Goal: Task Accomplishment & Management: Manage account settings

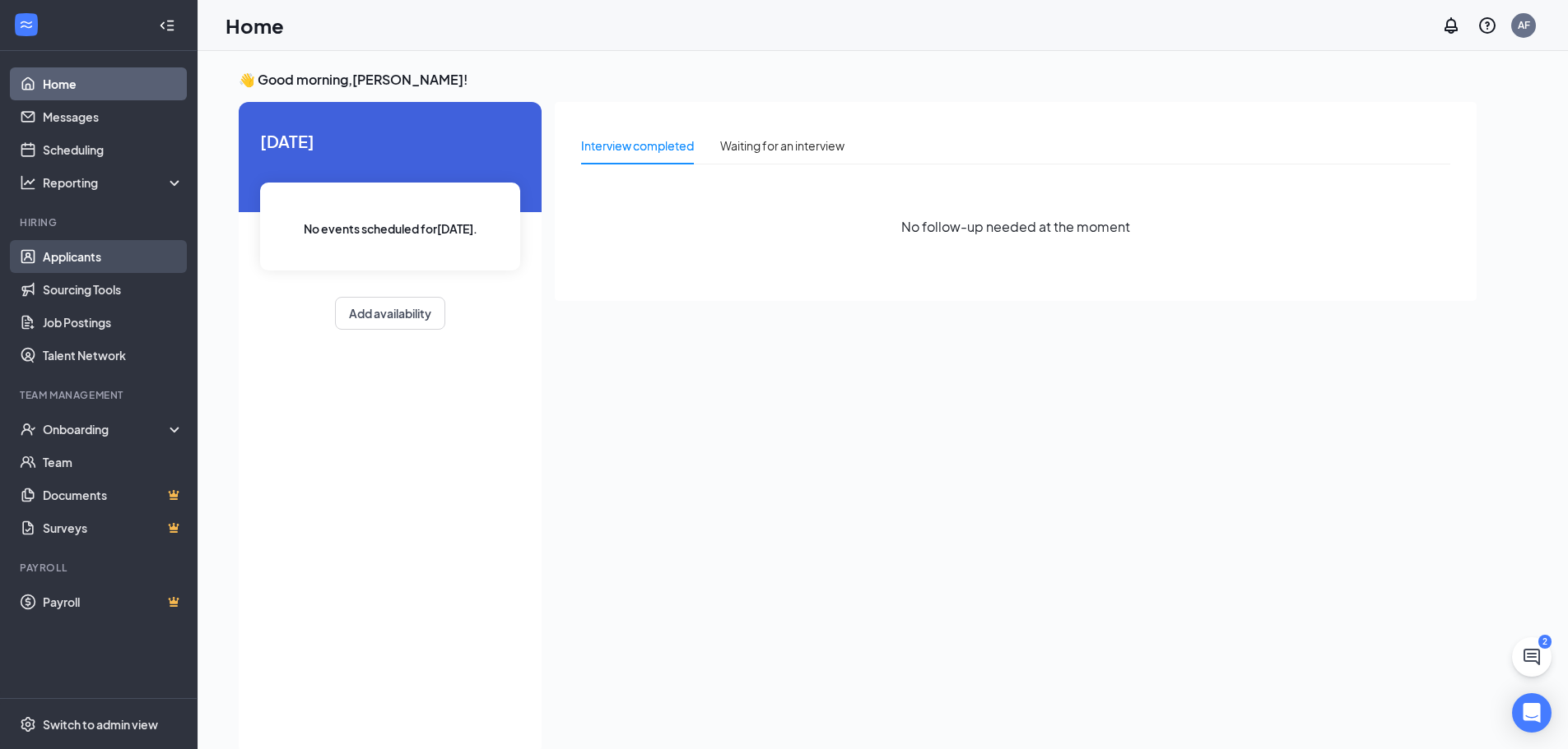
click at [58, 259] on link "Applicants" at bounding box center [113, 257] width 141 height 33
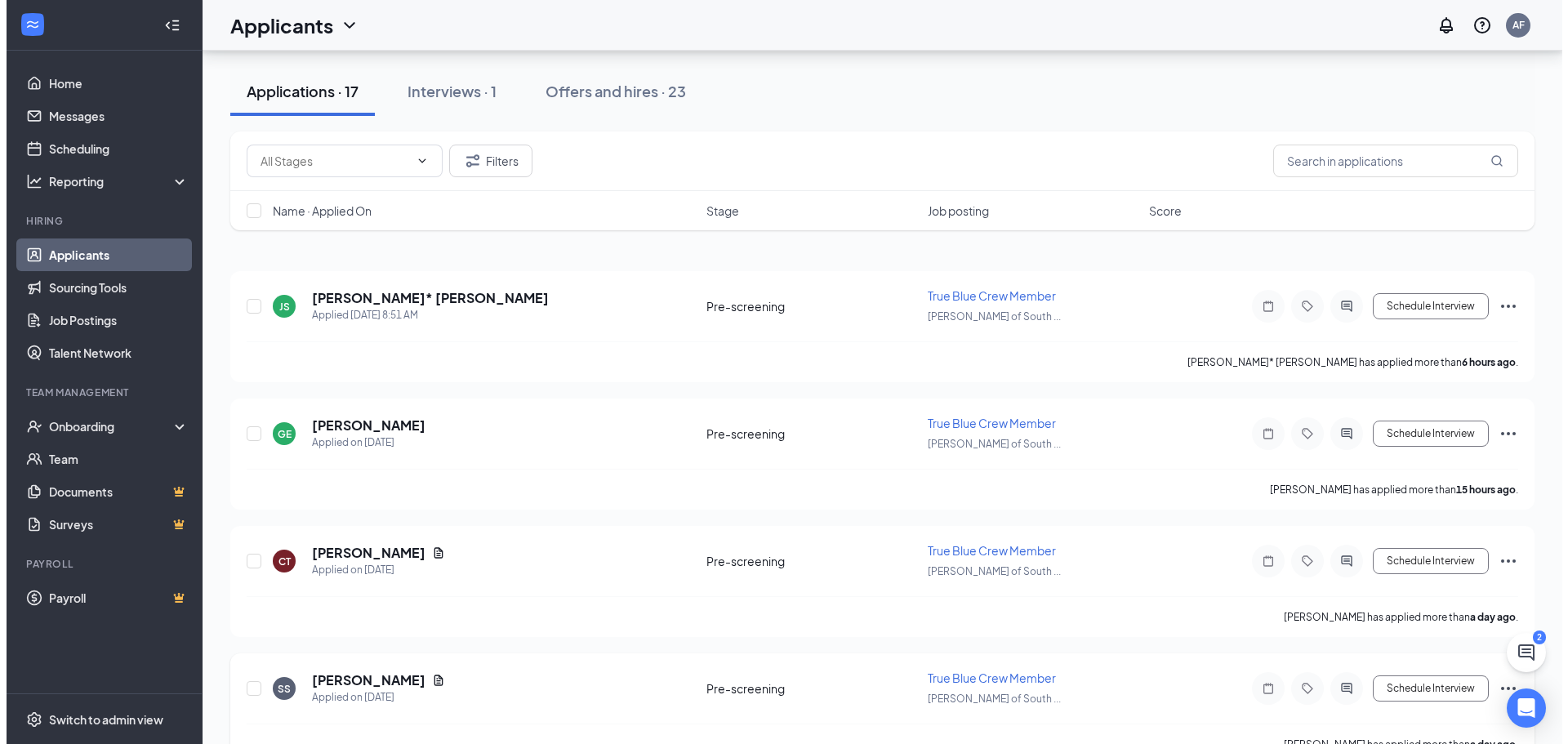
scroll to position [81, 0]
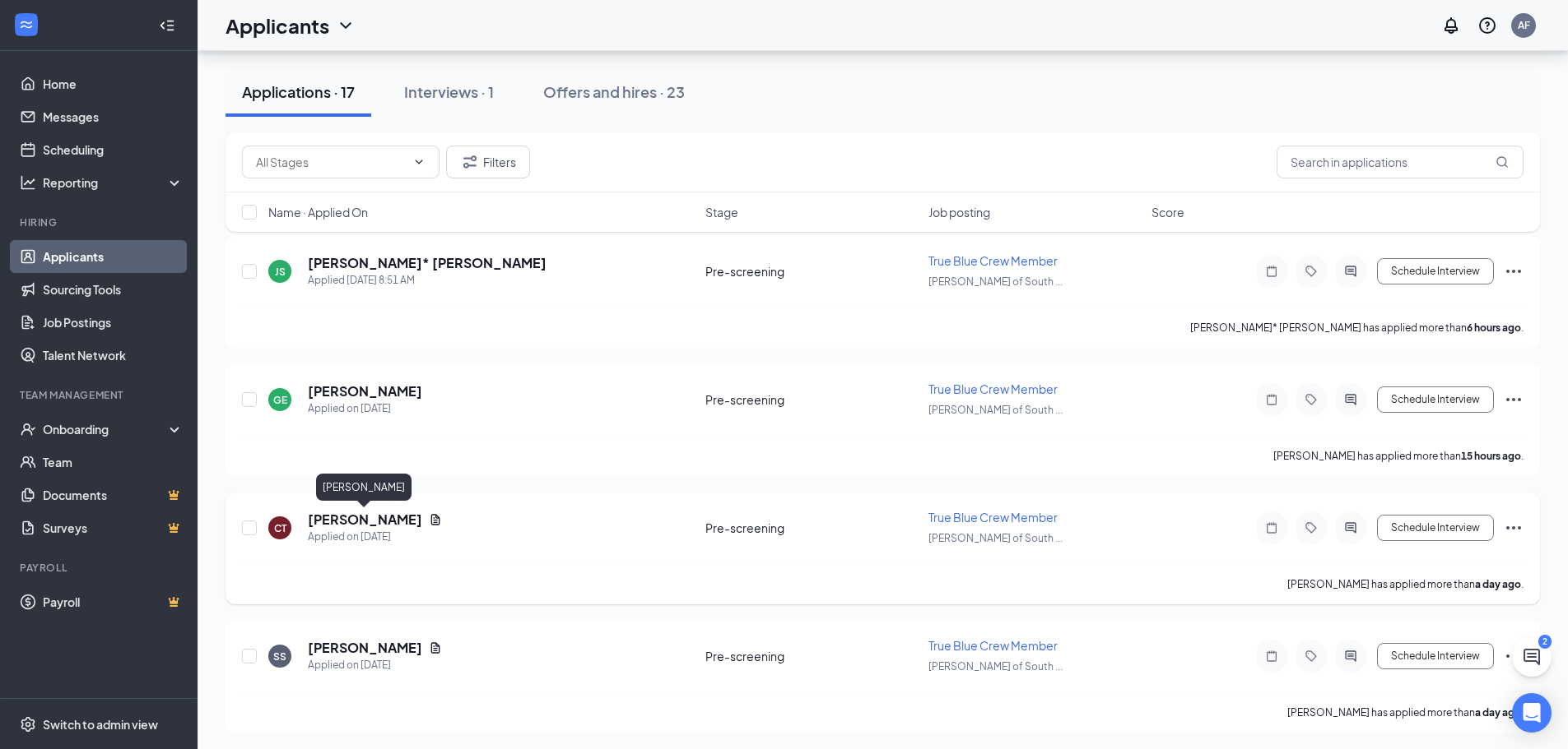
click at [395, 516] on h5 "[PERSON_NAME]" at bounding box center [364, 520] width 114 height 19
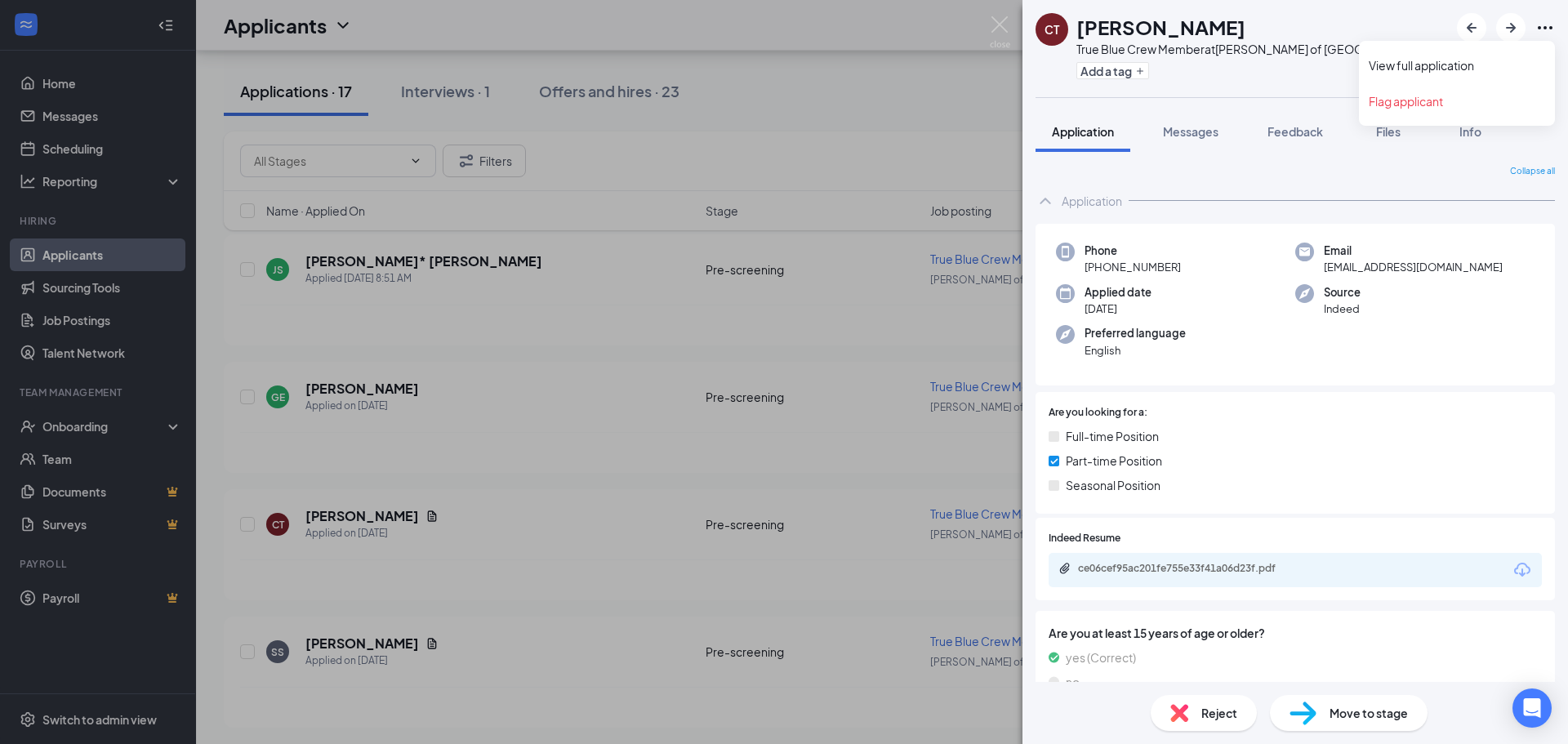
click at [1546, 27] on icon "Ellipses" at bounding box center [1545, 27] width 15 height 3
click at [1449, 67] on link "View full application" at bounding box center [1457, 65] width 176 height 16
click at [722, 39] on div "CT [PERSON_NAME] True Blue Crew Member at [PERSON_NAME] of [GEOGRAPHIC_DATA] Ad…" at bounding box center [784, 372] width 1568 height 744
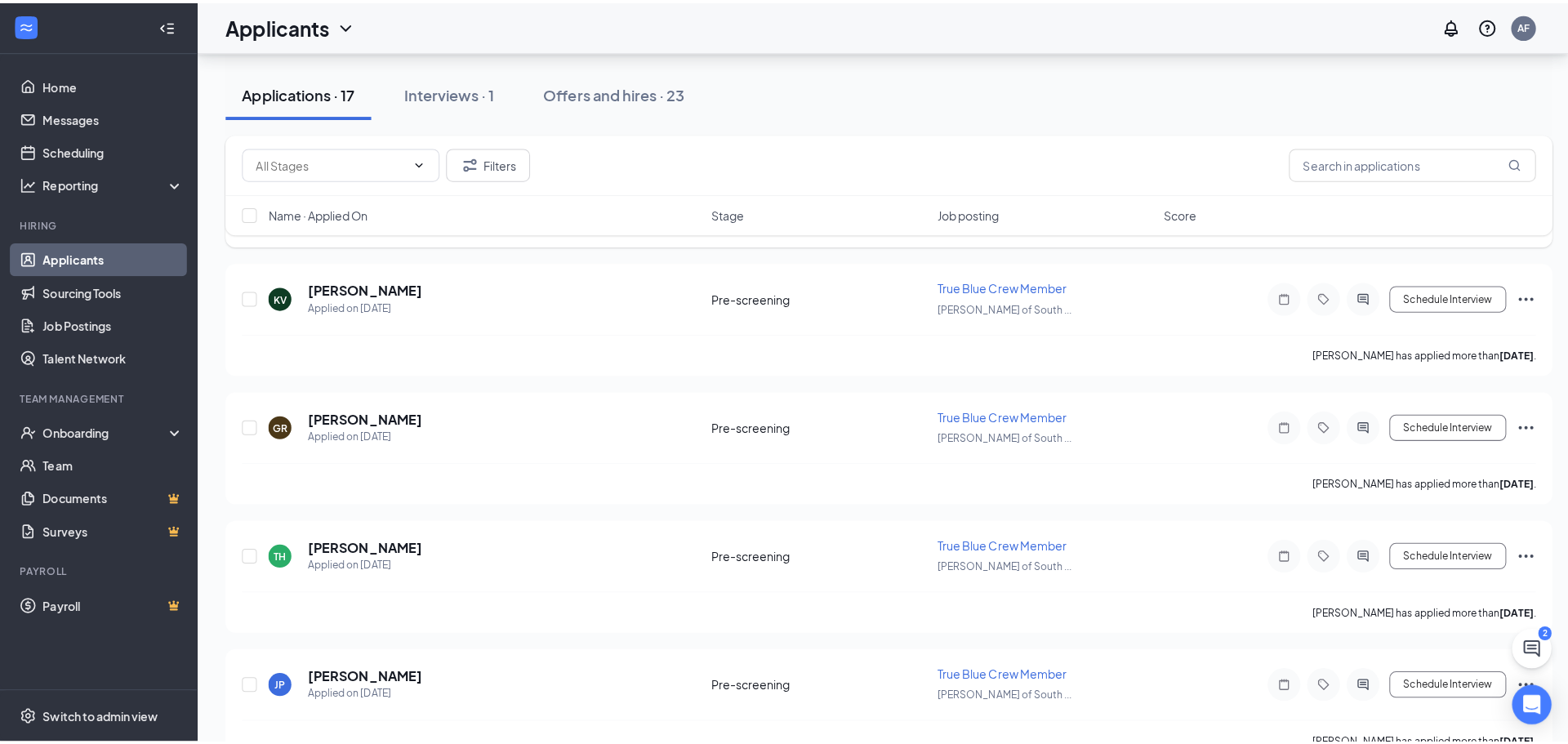
scroll to position [735, 0]
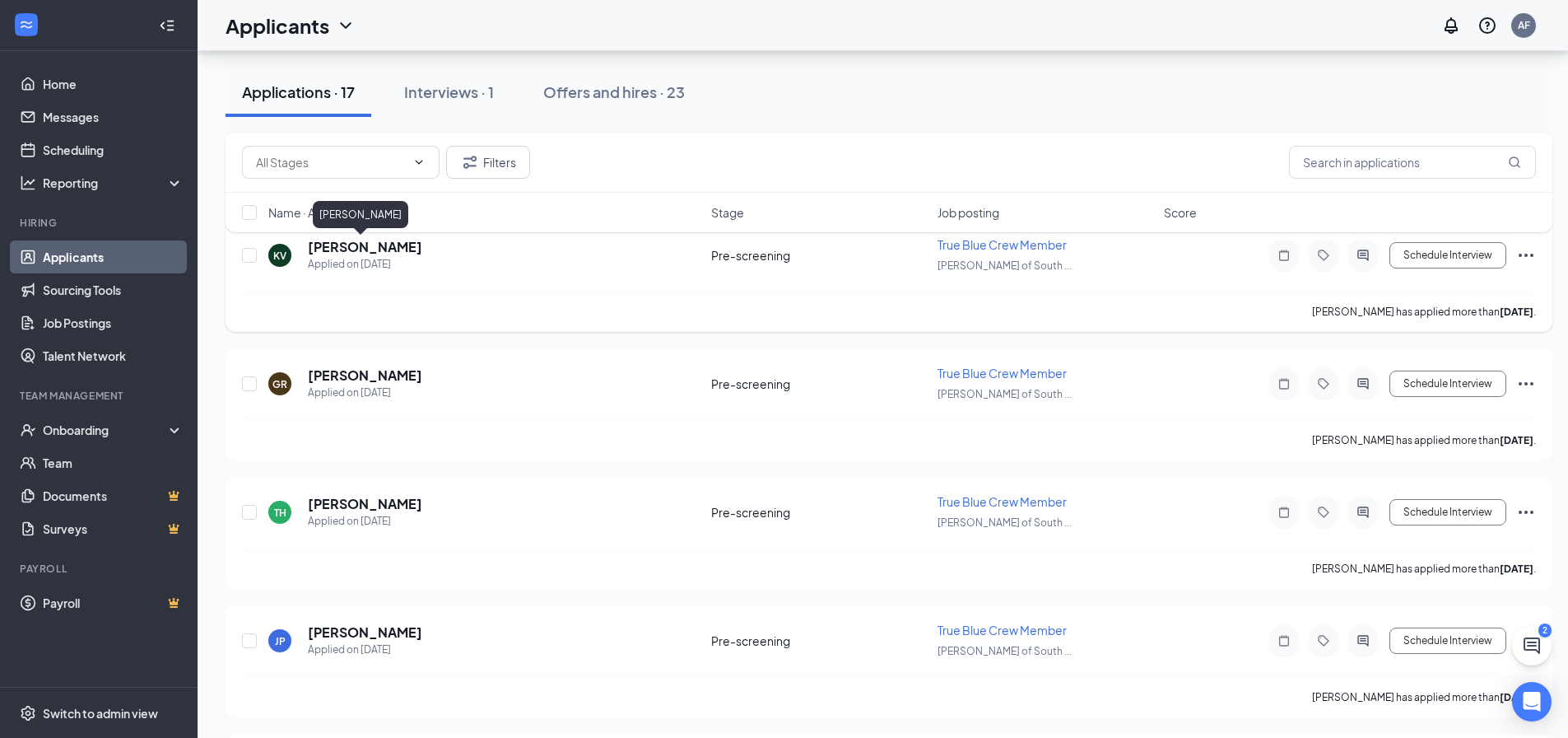
click at [350, 253] on h5 "[PERSON_NAME]" at bounding box center [364, 246] width 114 height 19
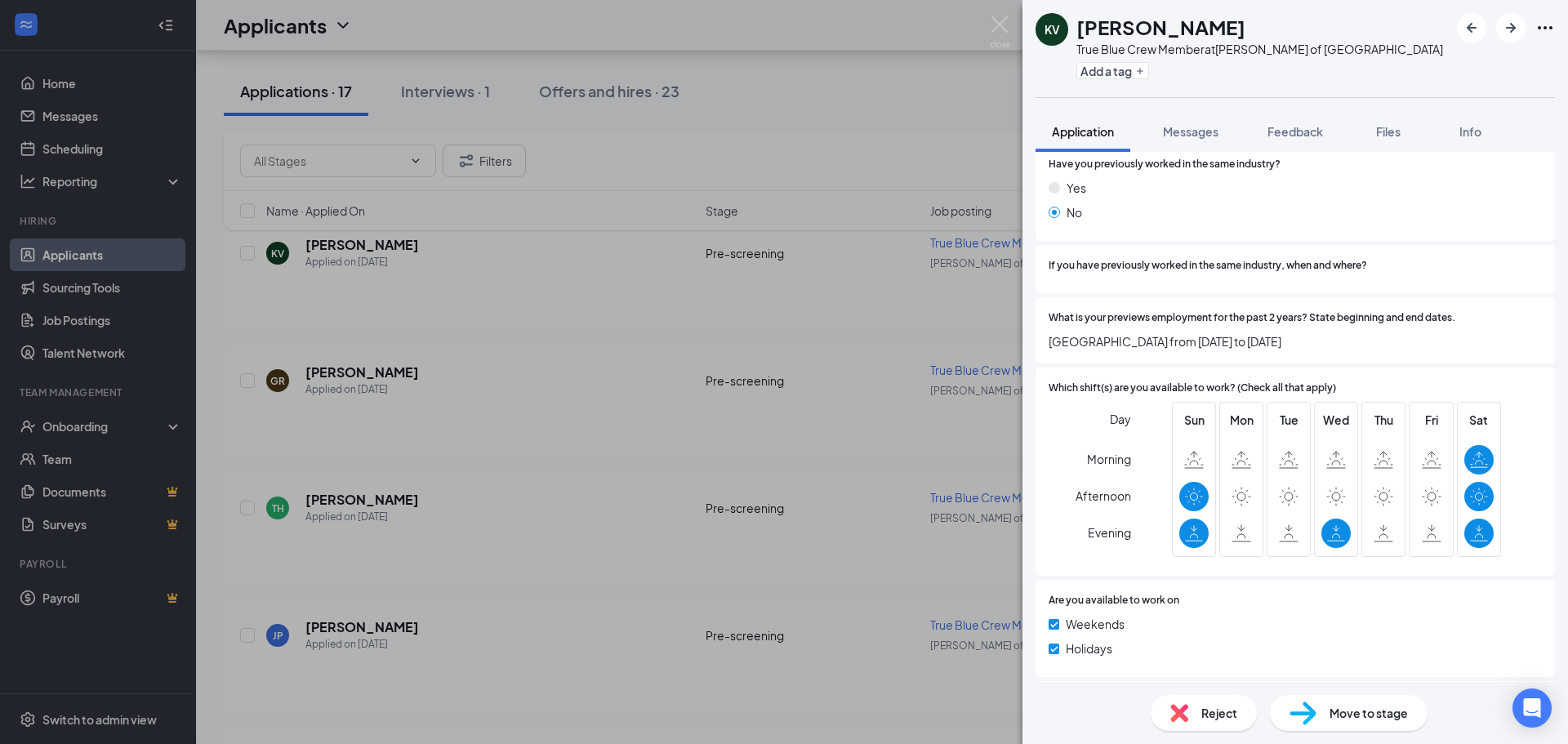
scroll to position [654, 0]
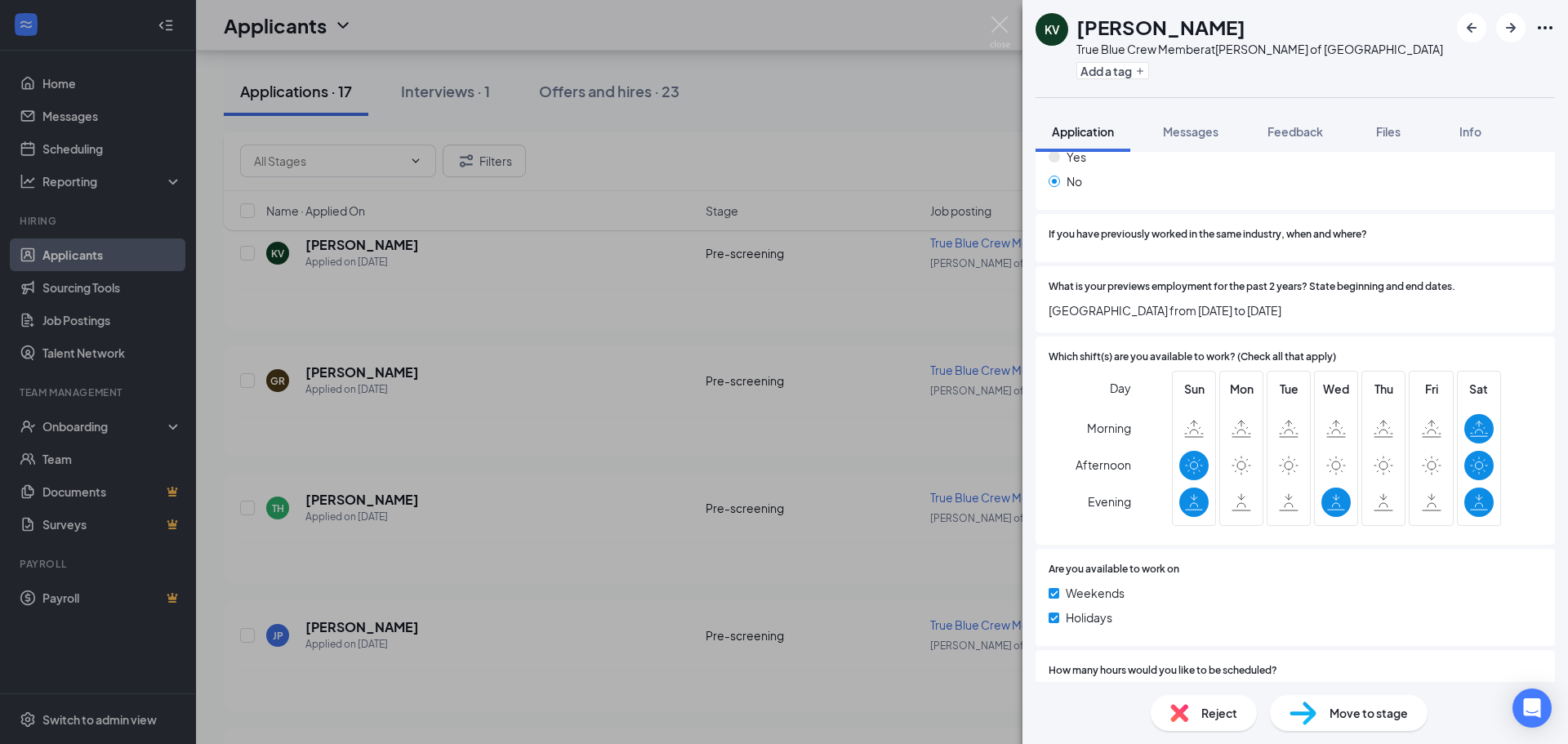
click at [1225, 712] on span "Reject" at bounding box center [1219, 713] width 36 height 18
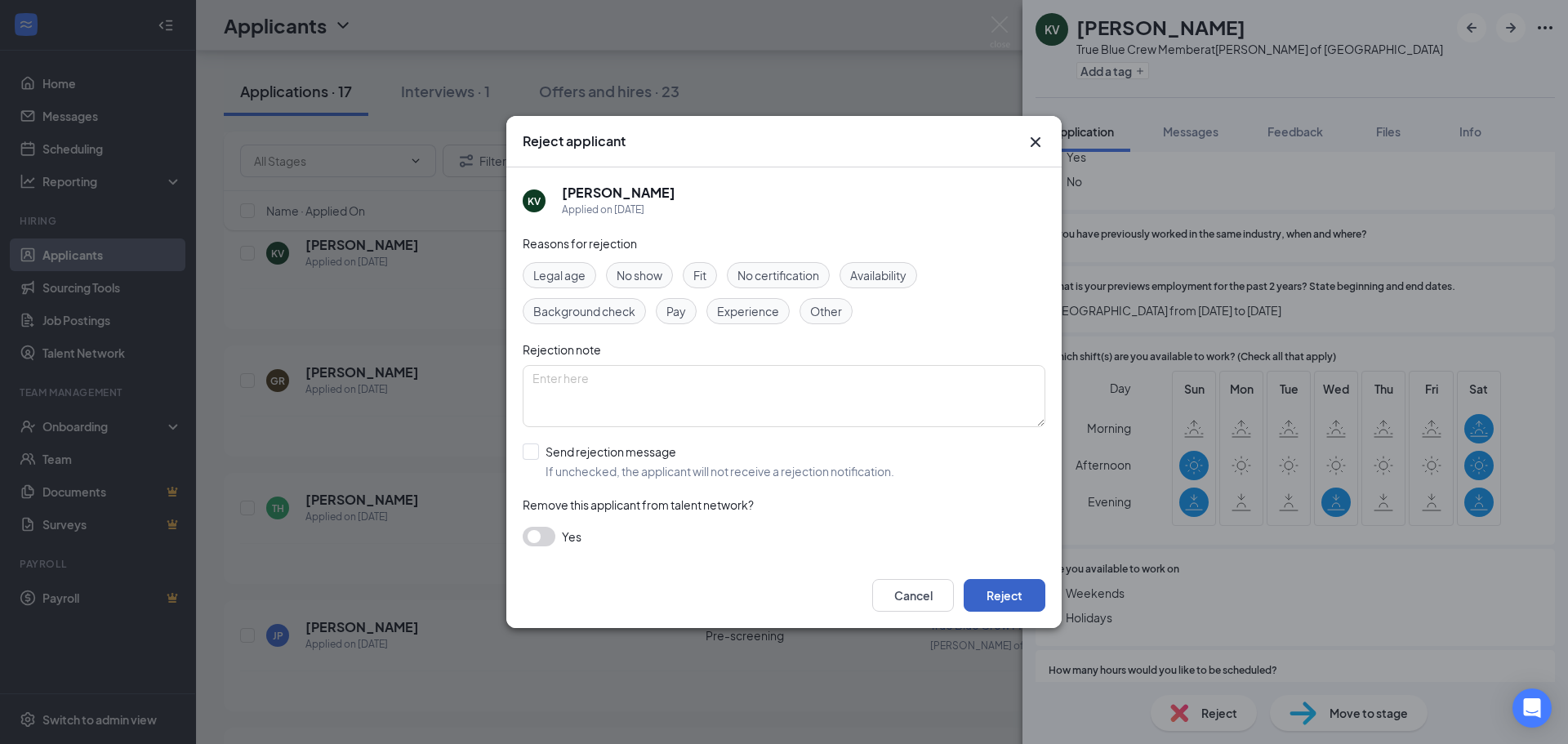
click at [1001, 598] on button "Reject" at bounding box center [1005, 596] width 81 height 33
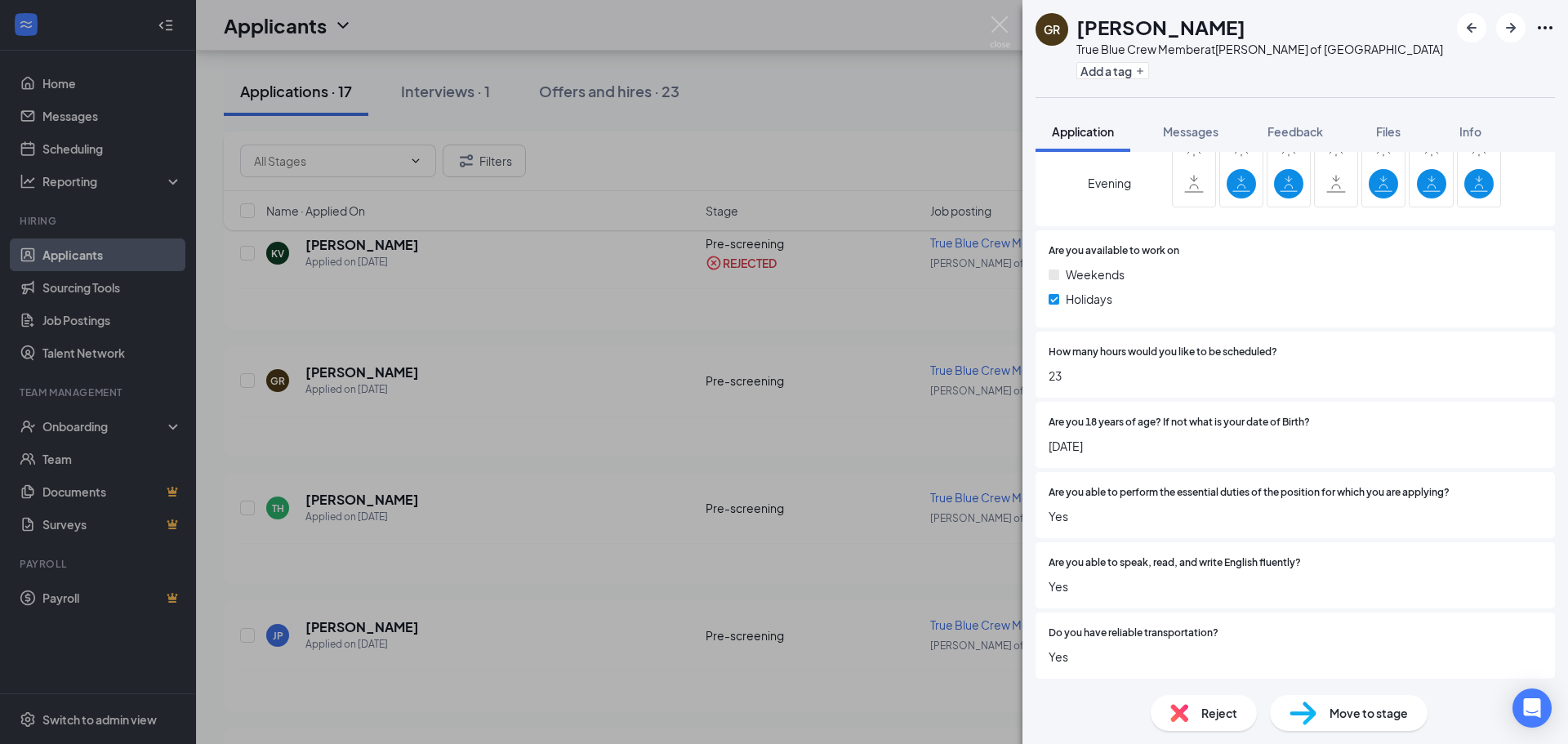
scroll to position [991, 0]
click at [1226, 711] on span "Reject" at bounding box center [1219, 713] width 36 height 18
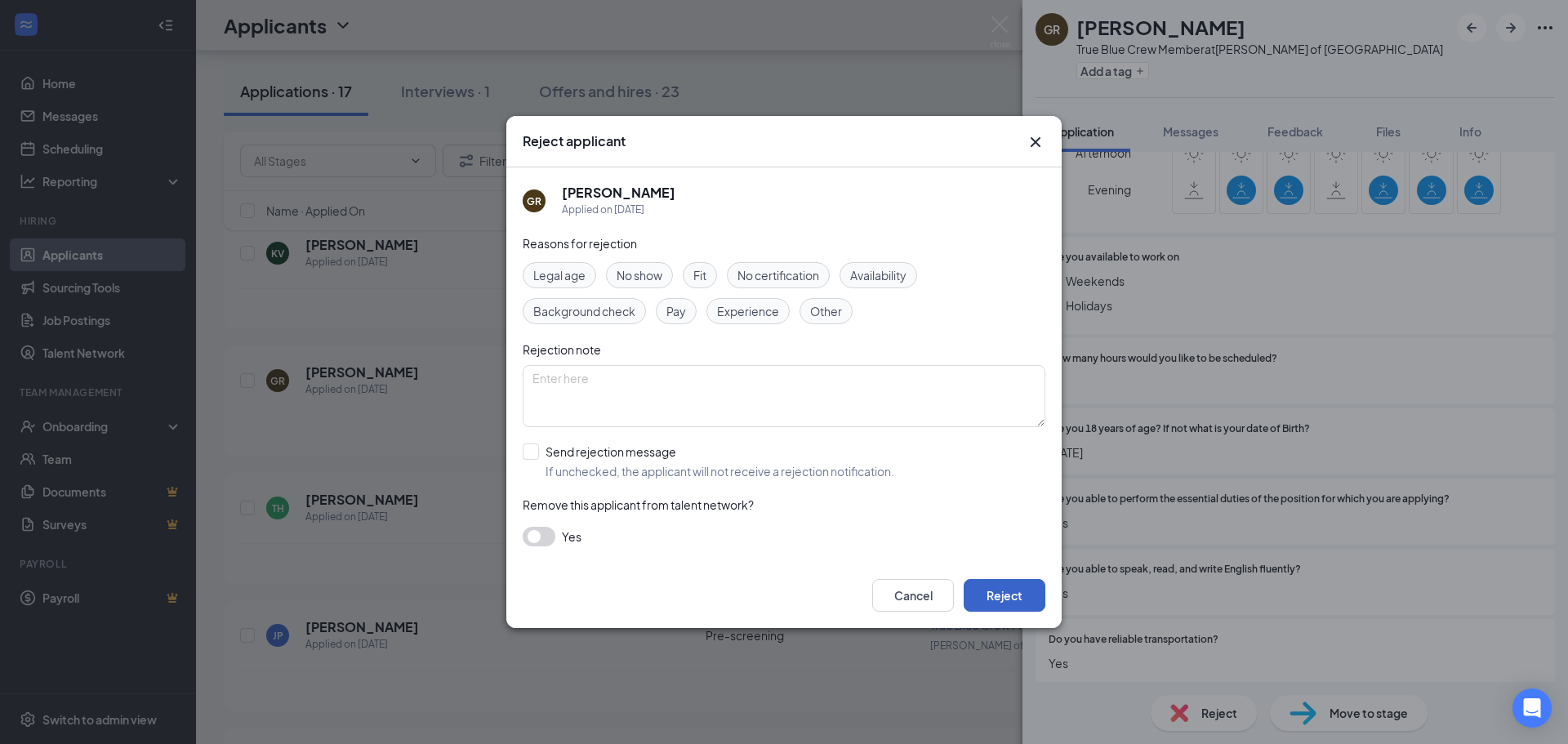
click at [1010, 598] on button "Reject" at bounding box center [1005, 596] width 81 height 33
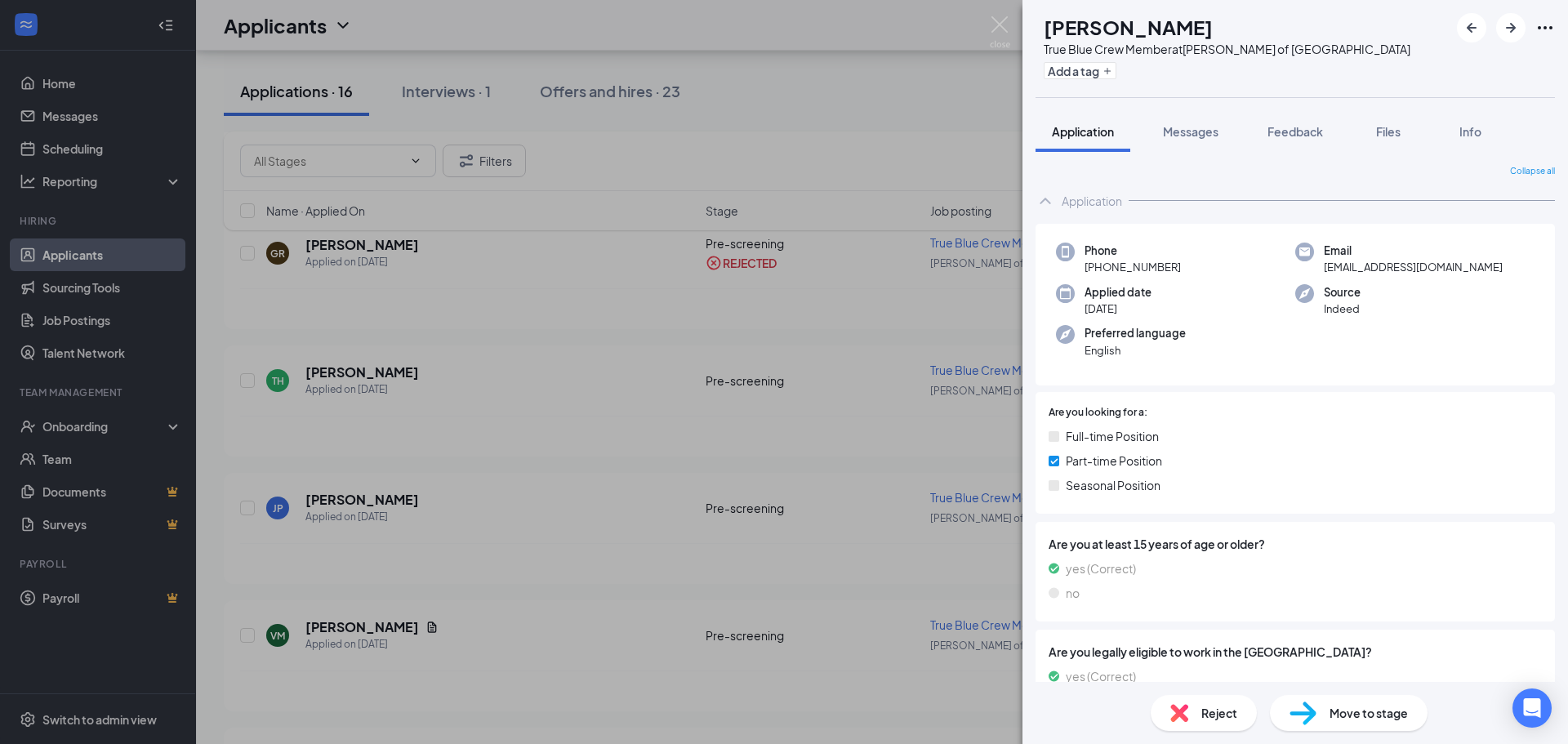
drag, startPoint x: 805, startPoint y: 159, endPoint x: 812, endPoint y: 149, distance: 12.2
click at [807, 153] on div "TH [PERSON_NAME] True Blue Crew Member at [PERSON_NAME] of [GEOGRAPHIC_DATA] Ad…" at bounding box center [784, 372] width 1568 height 744
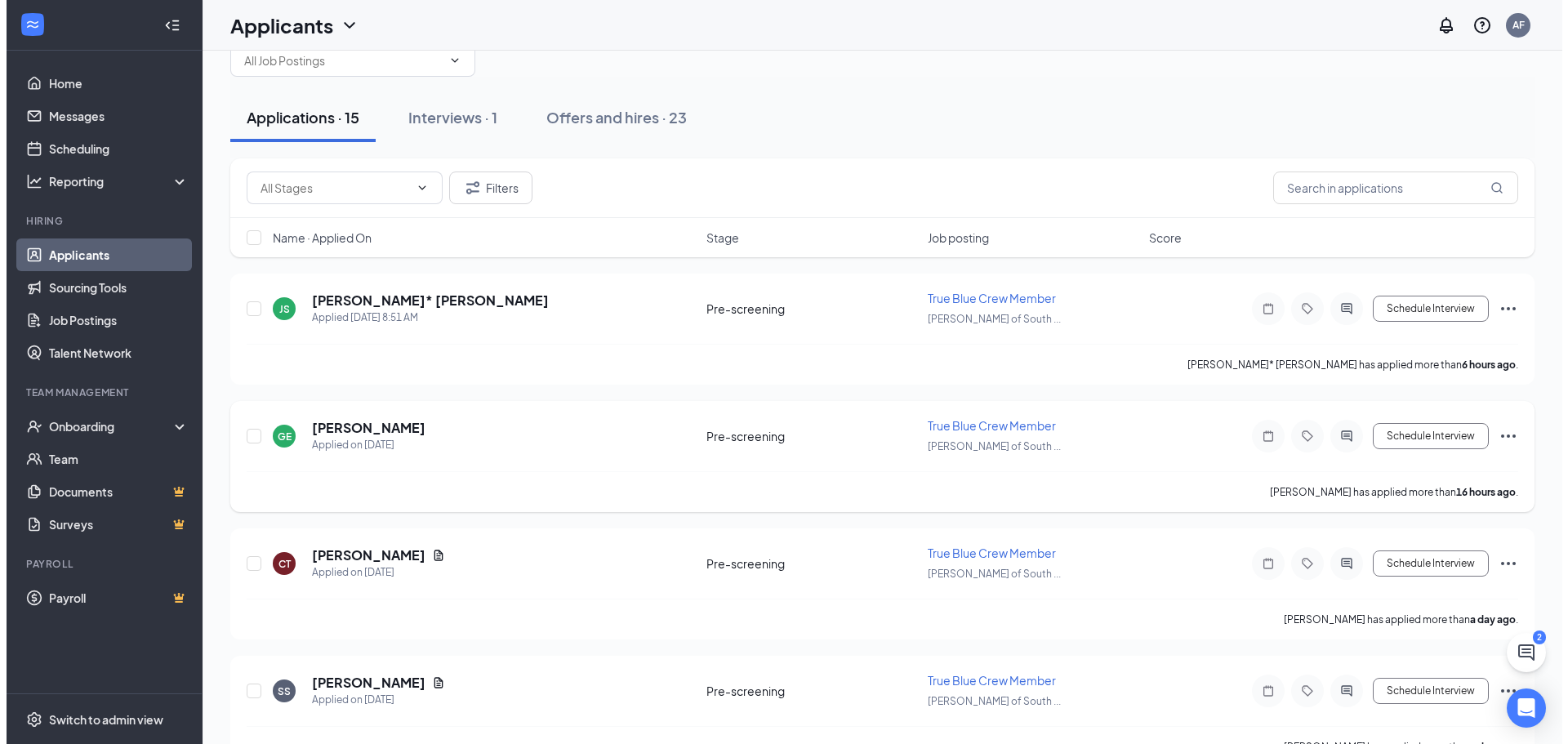
scroll to position [81, 0]
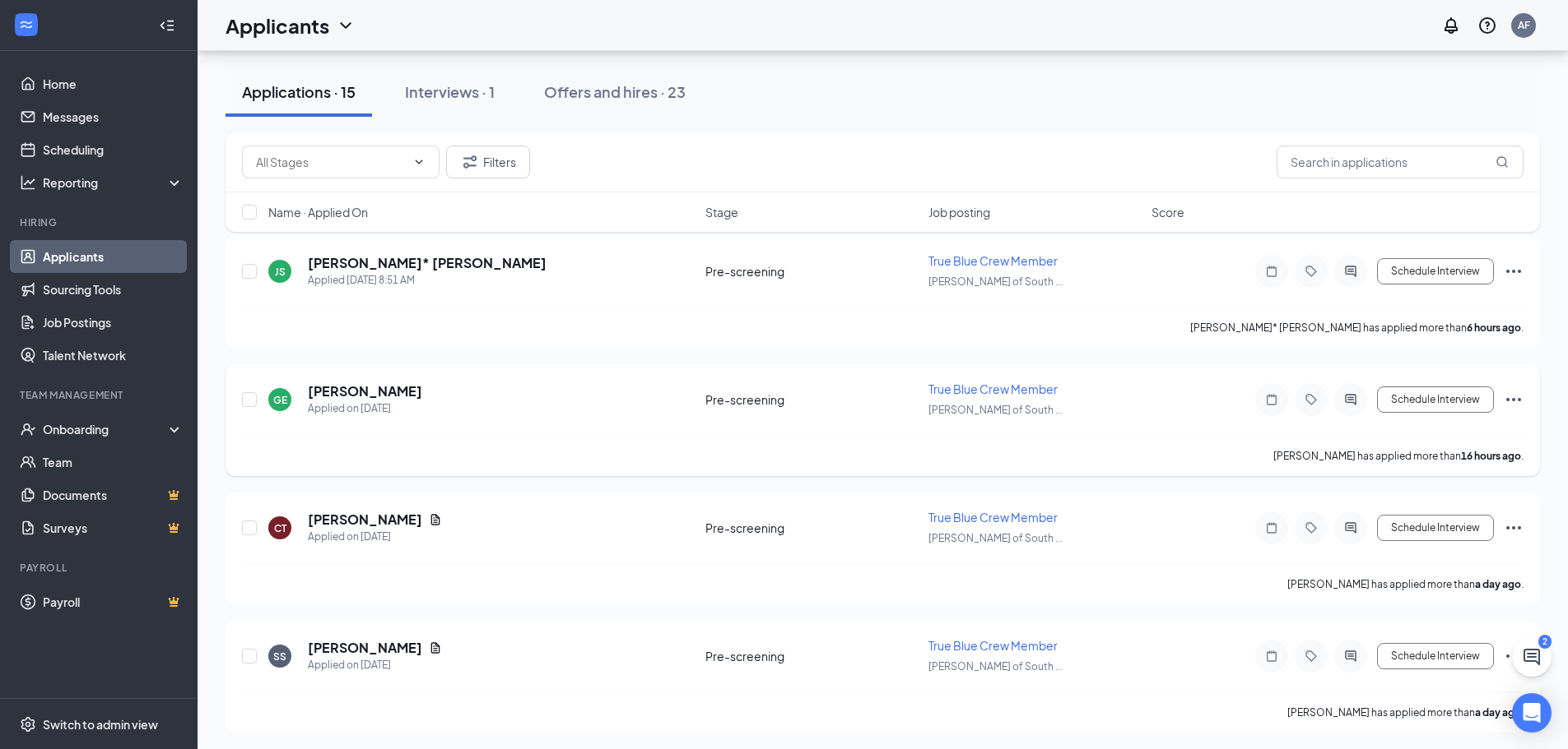
click at [478, 381] on div "GE [PERSON_NAME] Applied on [DATE] Pre-screening True Blue Crew Member [PERSON_…" at bounding box center [883, 408] width 1282 height 55
click at [371, 392] on h5 "[PERSON_NAME]" at bounding box center [364, 392] width 114 height 19
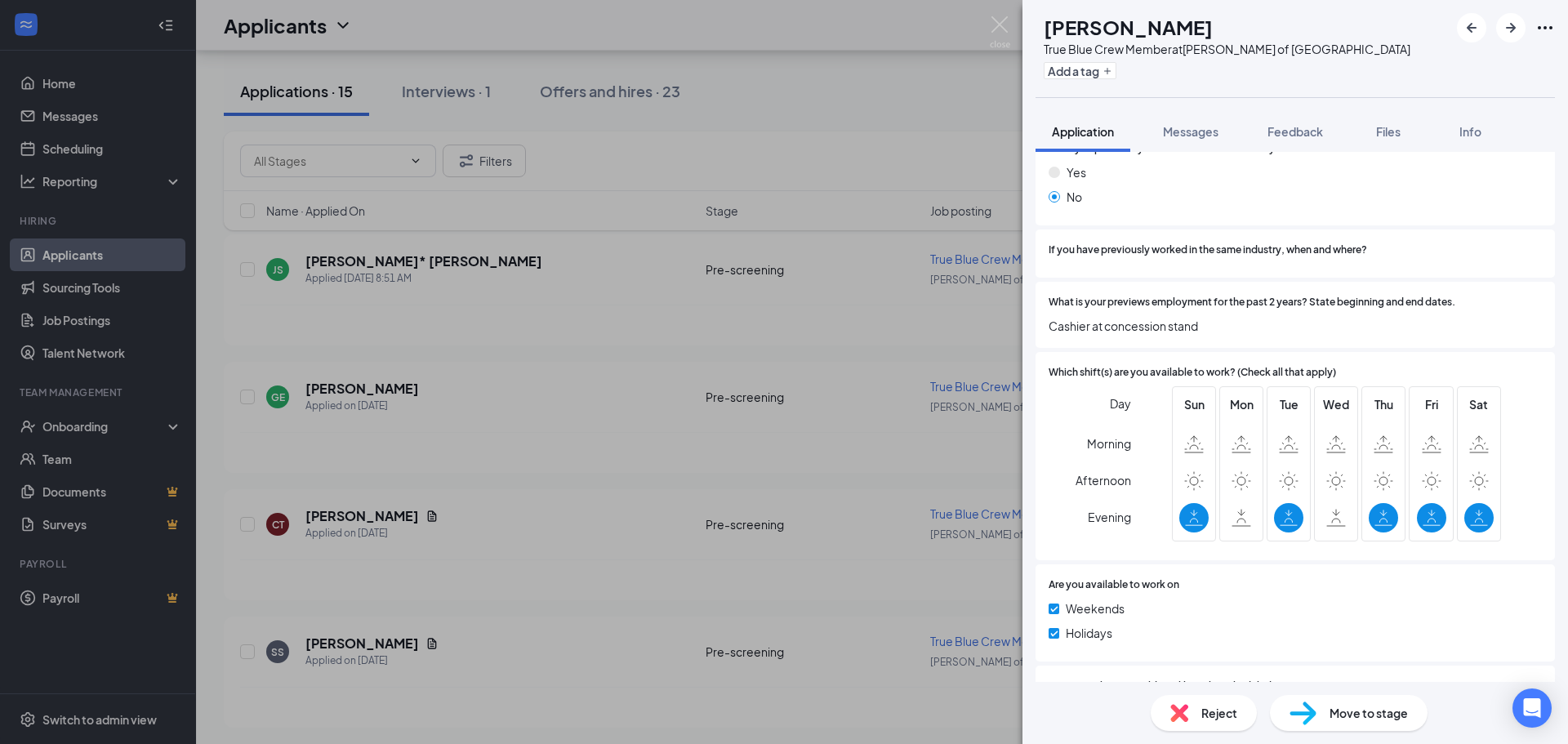
scroll to position [735, 0]
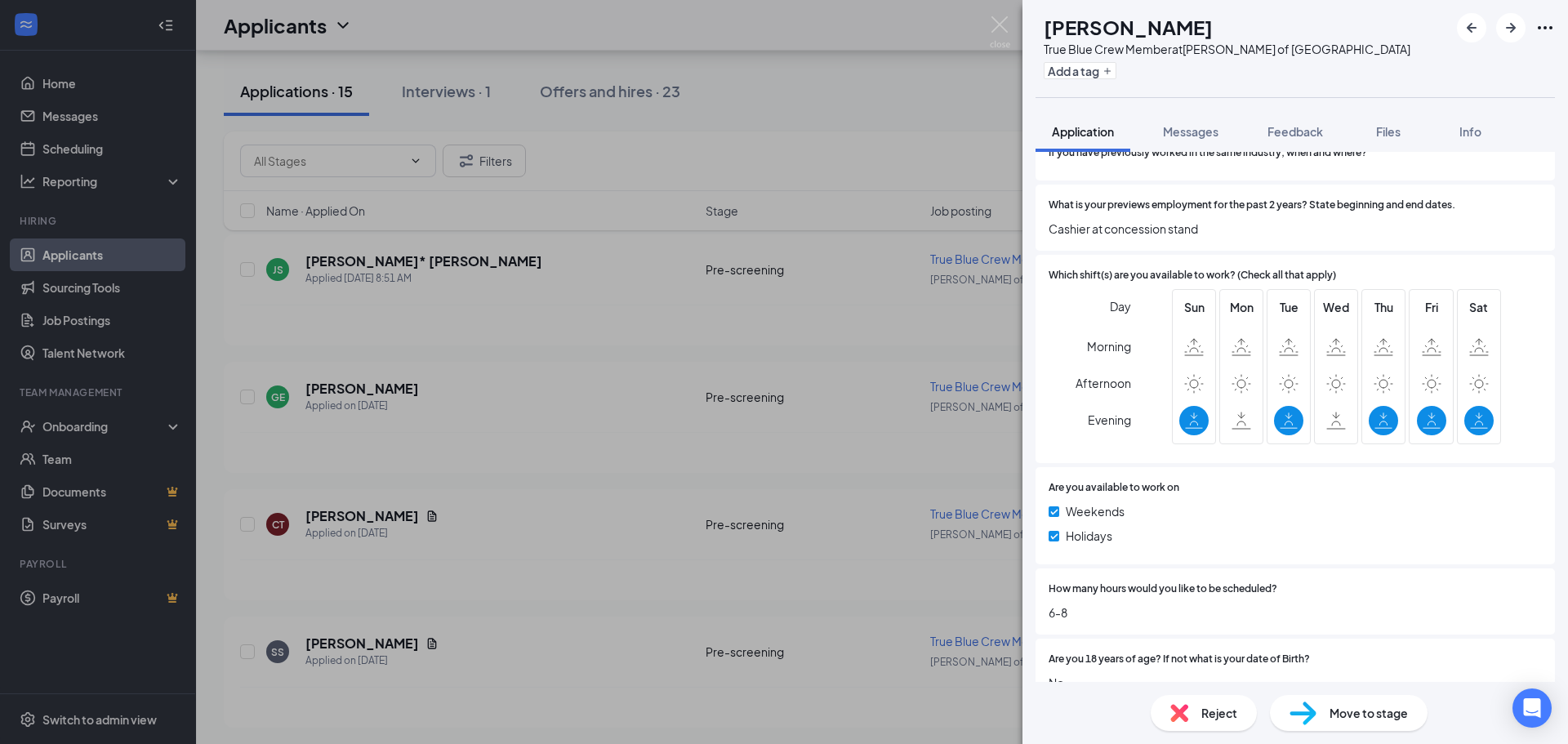
click at [1221, 718] on span "Reject" at bounding box center [1219, 713] width 36 height 18
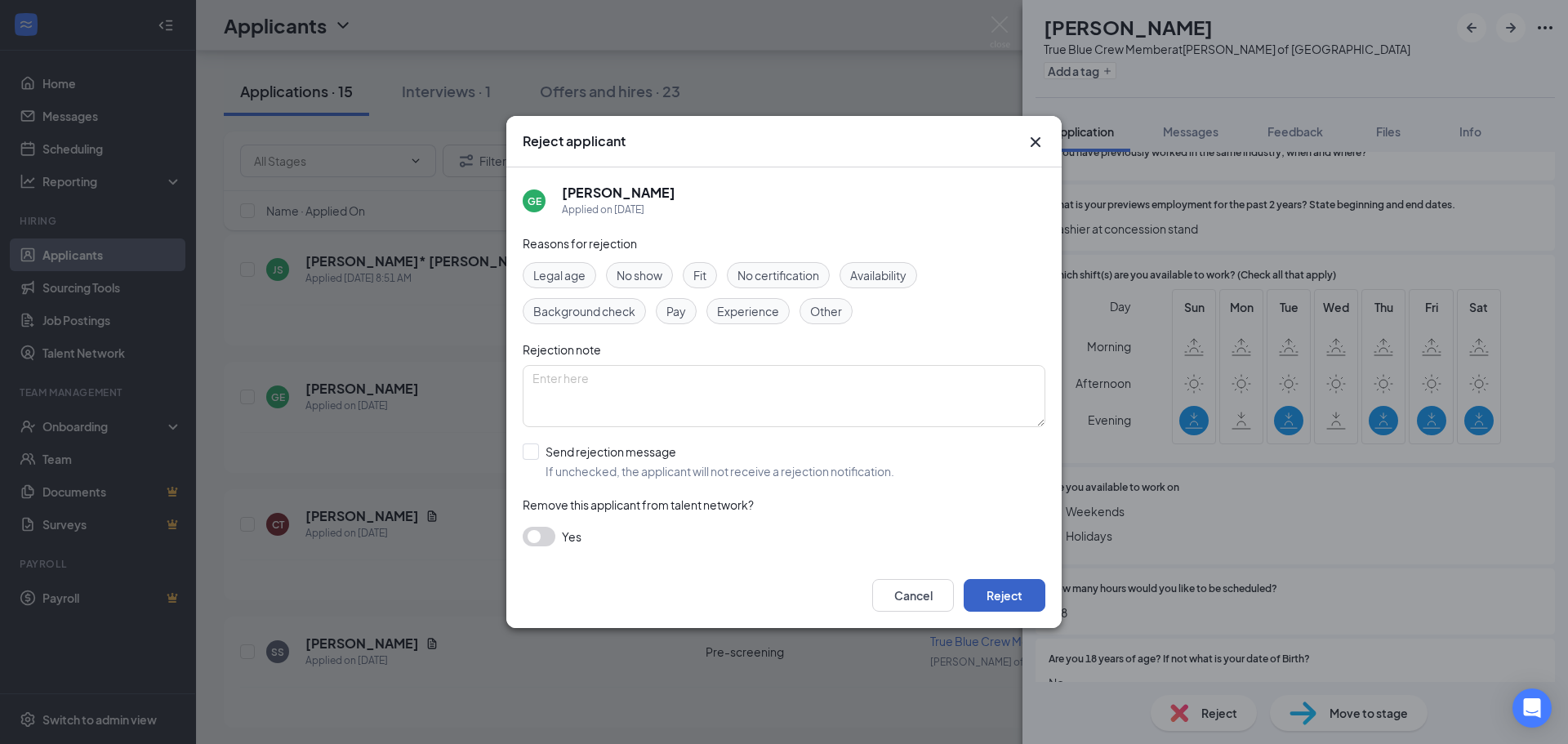
click at [998, 590] on button "Reject" at bounding box center [1005, 596] width 81 height 33
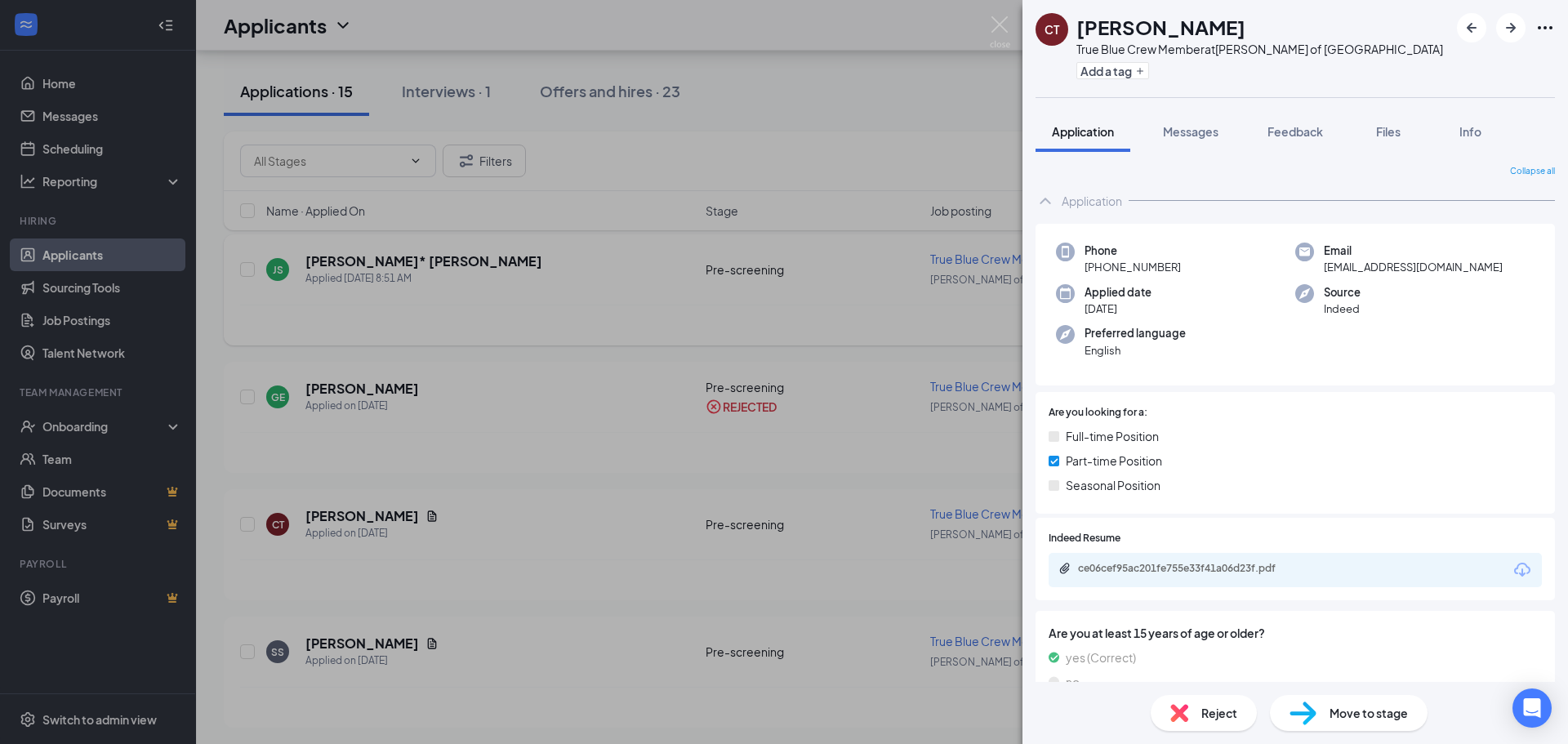
drag, startPoint x: 907, startPoint y: 272, endPoint x: 883, endPoint y: 258, distance: 27.8
click at [899, 267] on div "CT [PERSON_NAME] True Blue Crew Member at [PERSON_NAME] of [GEOGRAPHIC_DATA] Ad…" at bounding box center [784, 372] width 1568 height 744
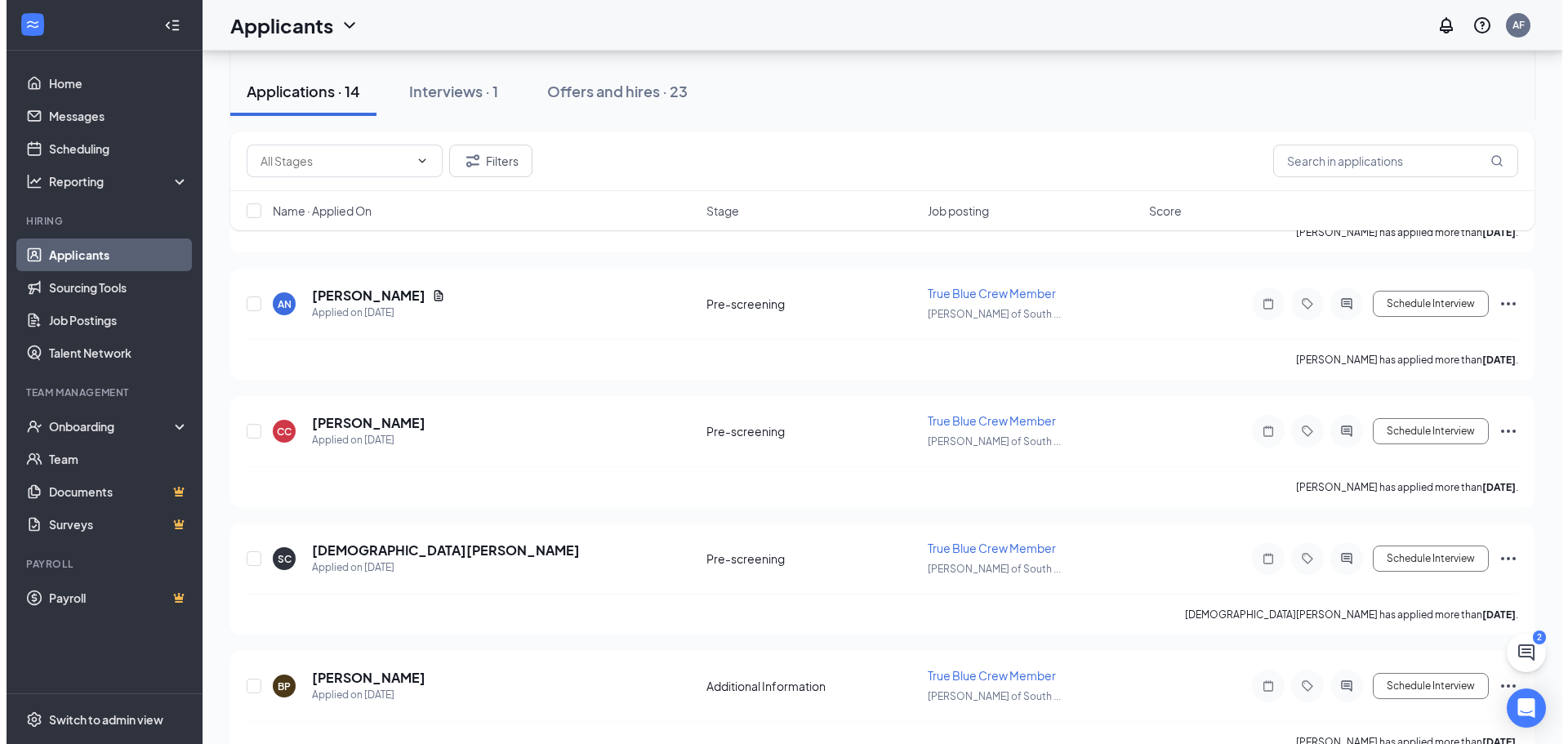
scroll to position [1360, 0]
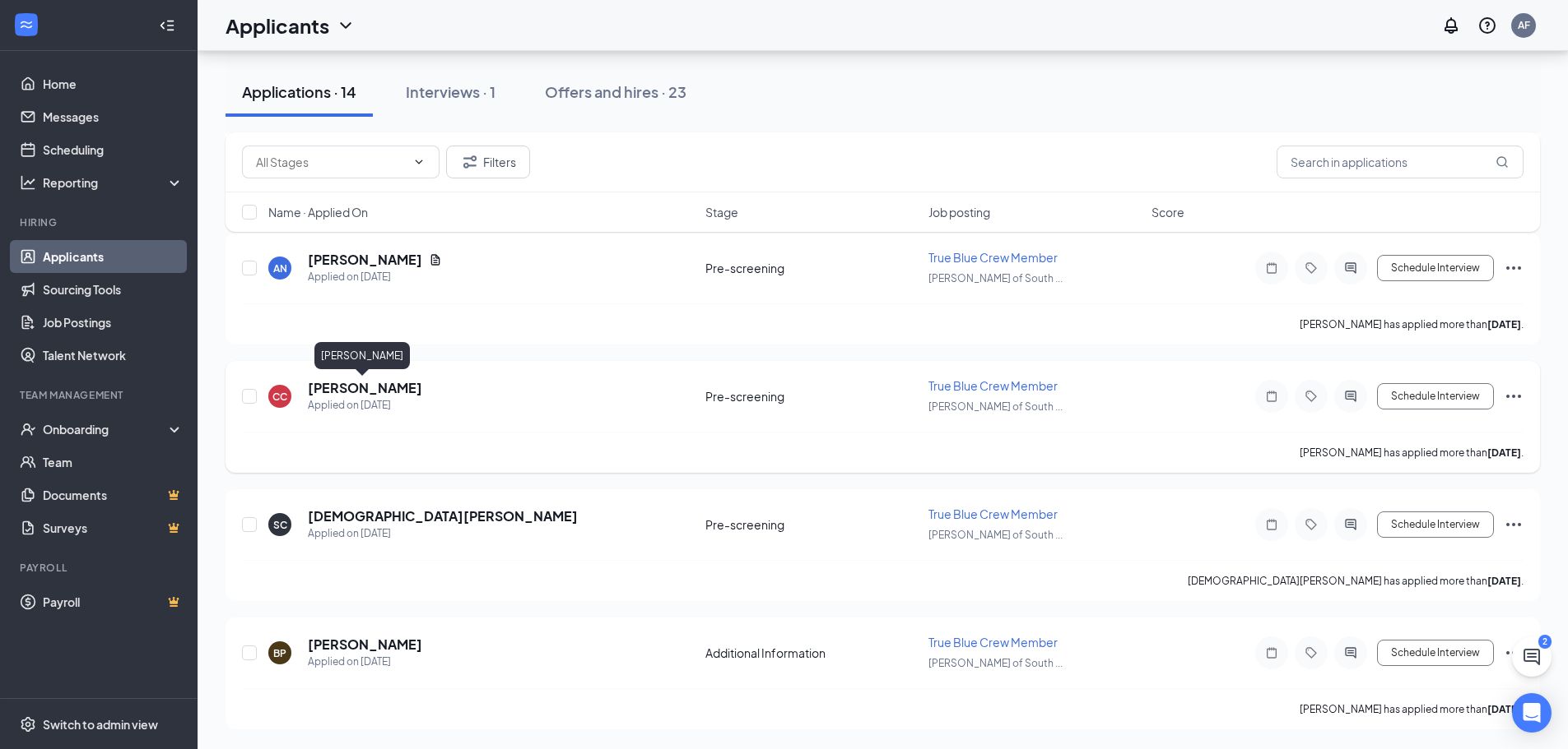
click at [338, 392] on h5 "[PERSON_NAME]" at bounding box center [364, 388] width 114 height 19
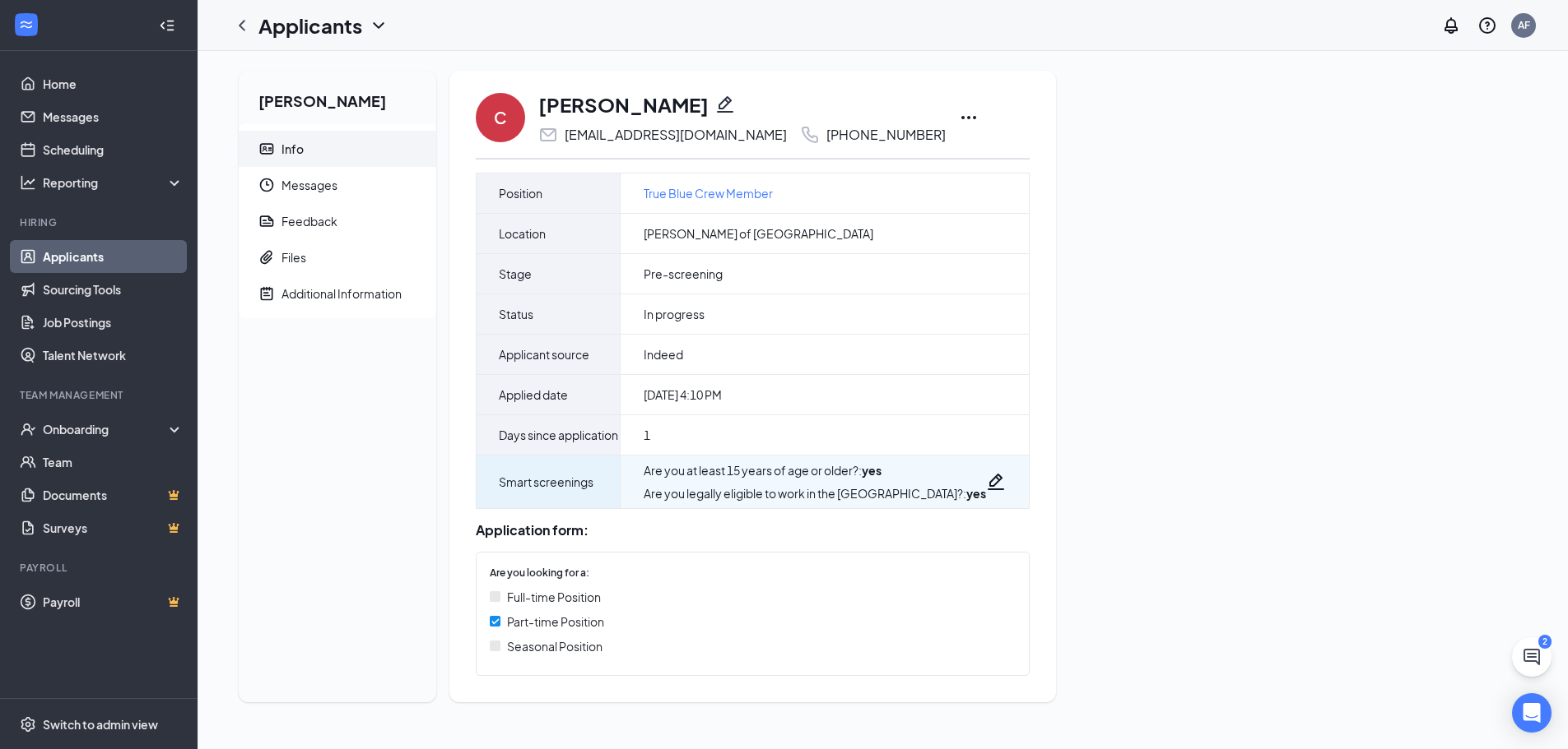
scroll to position [6, 0]
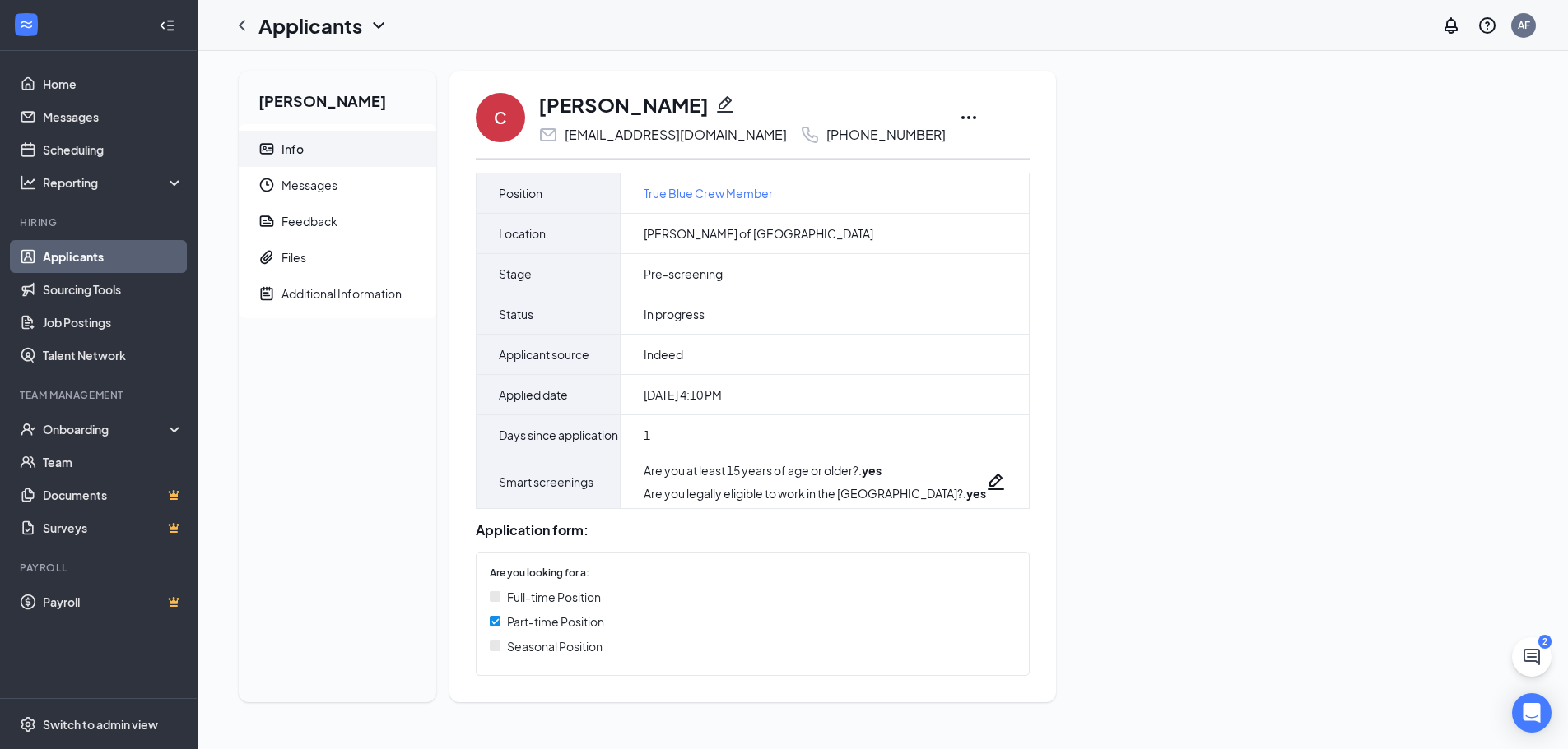
click at [958, 108] on icon "Ellipses" at bounding box center [968, 117] width 20 height 20
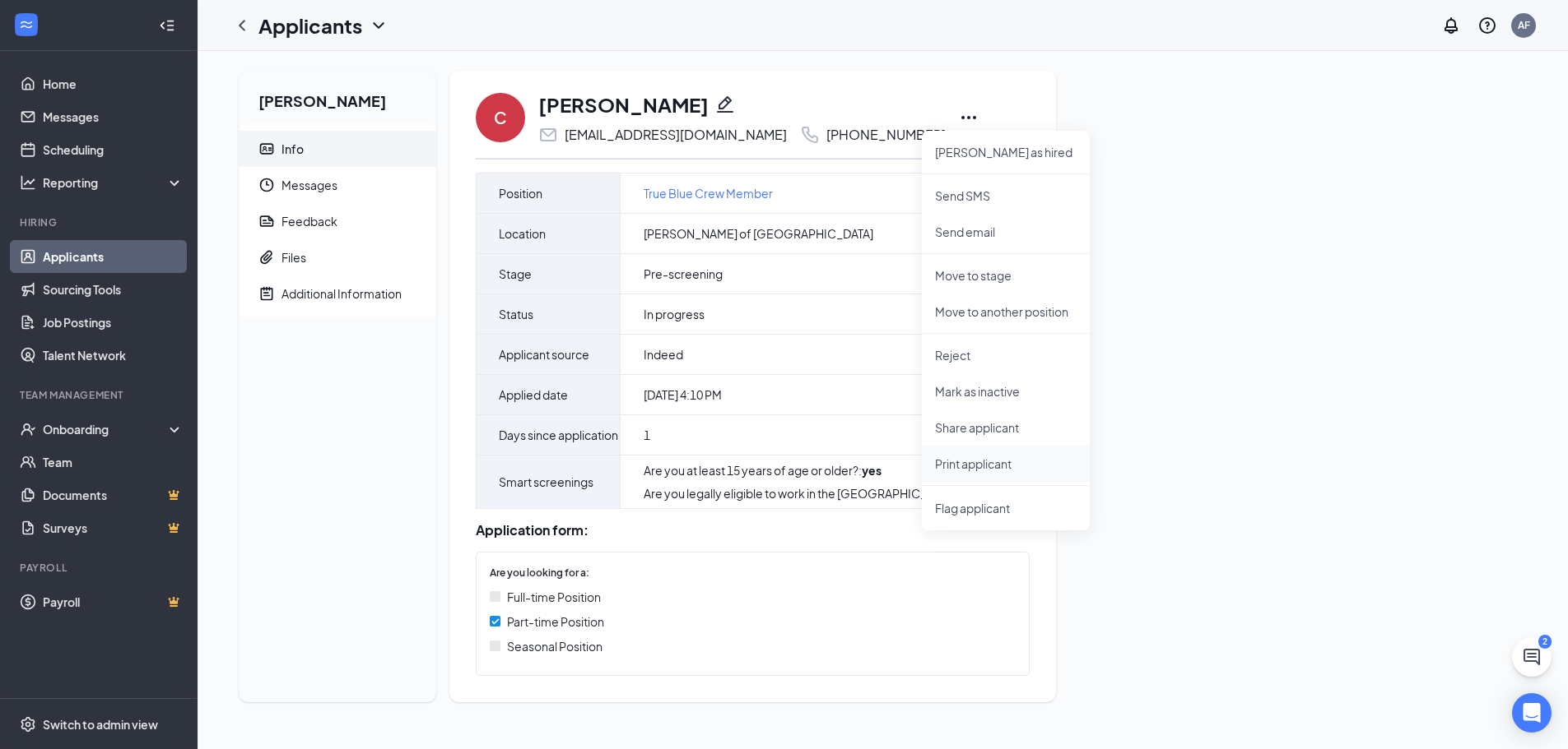
click at [954, 457] on p "Print applicant" at bounding box center [1005, 464] width 142 height 17
